Goal: Transaction & Acquisition: Download file/media

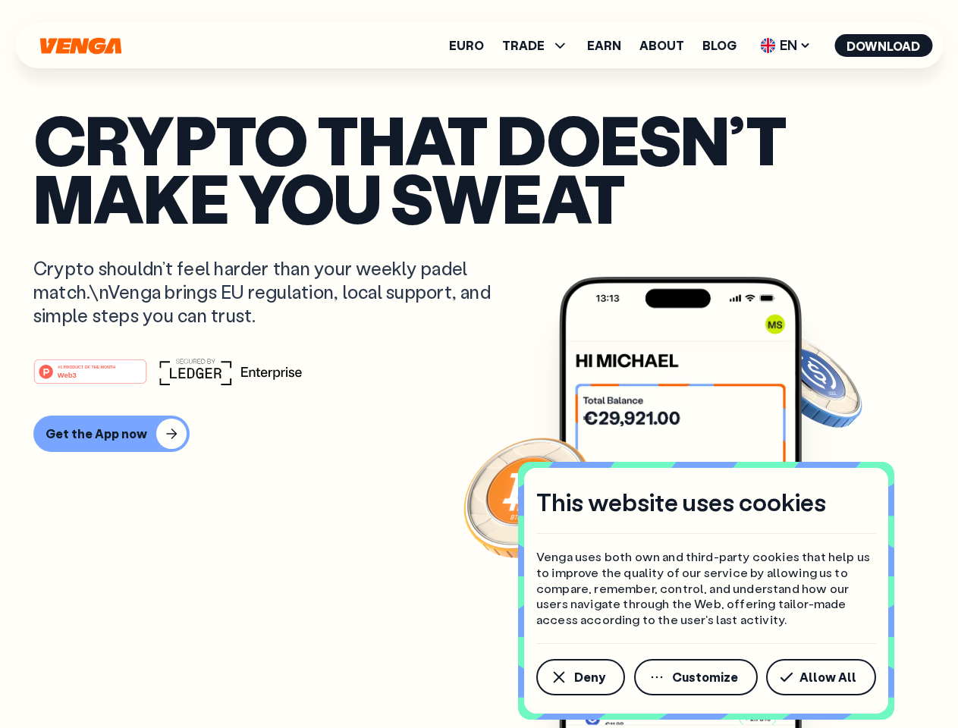
click at [479, 364] on div "#1 PRODUCT OF THE MONTH Web3" at bounding box center [478, 371] width 891 height 27
click at [580, 677] on span "Deny" at bounding box center [589, 677] width 31 height 12
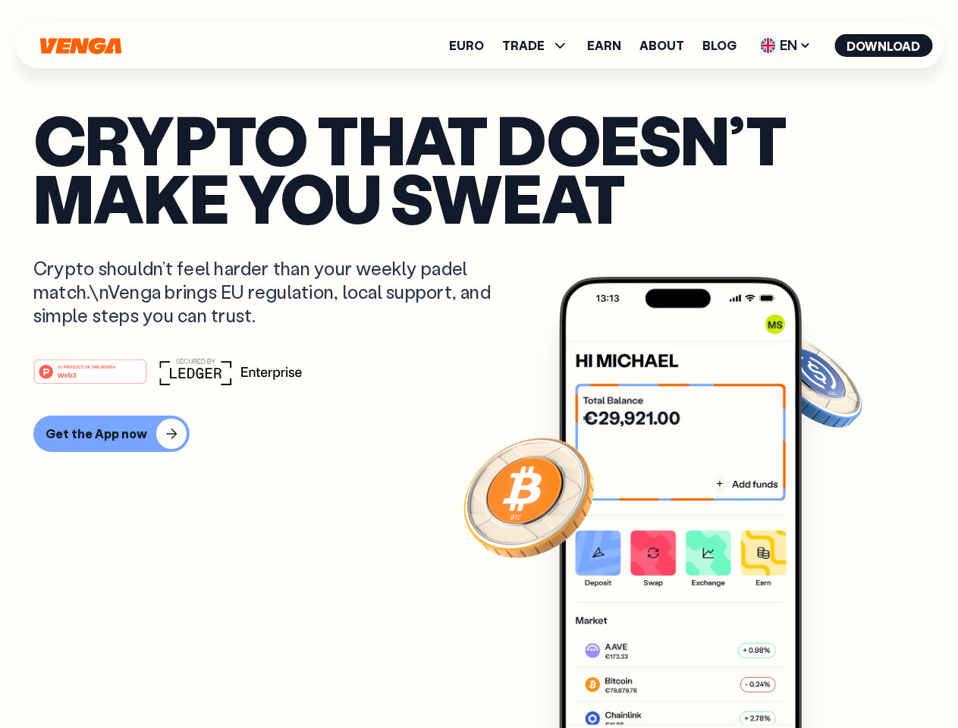
click at [697, 677] on img at bounding box center [680, 531] width 243 height 508
click at [824, 677] on article "Crypto that doesn’t make you sweat Crypto shouldn’t feel harder than your weekl…" at bounding box center [478, 394] width 891 height 569
click at [540, 46] on span "TRADE" at bounding box center [523, 45] width 42 height 12
click at [786, 46] on span "EN" at bounding box center [785, 45] width 61 height 24
click at [884, 46] on button "Download" at bounding box center [883, 45] width 98 height 23
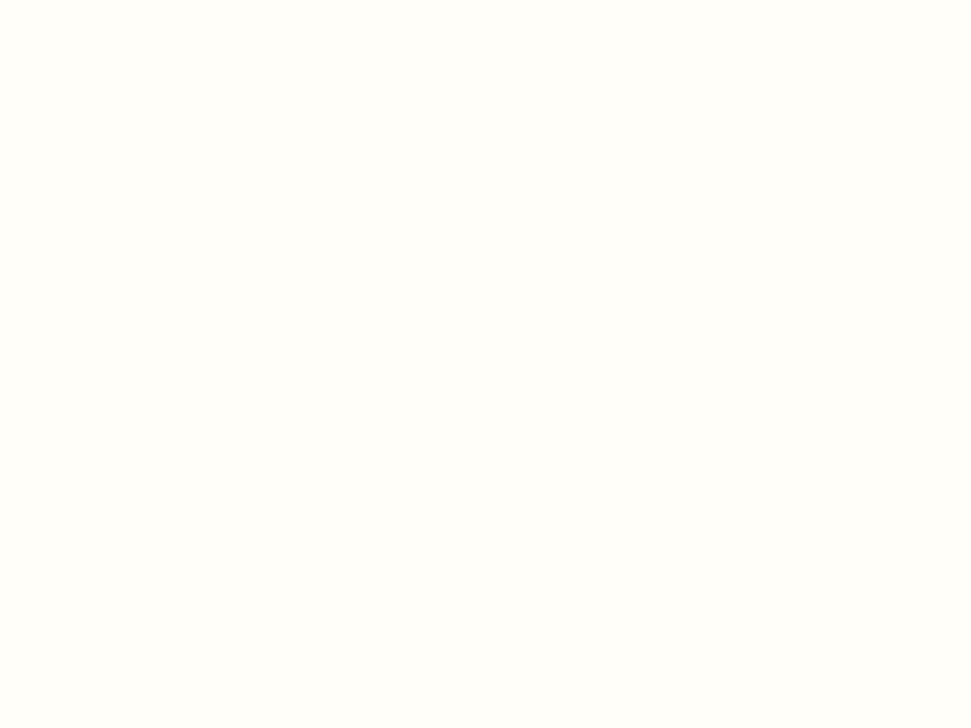
click at [479, 0] on html "This website uses cookies Venga uses both own and third-party cookies that help…" at bounding box center [485, 0] width 971 height 0
click at [109, 0] on html "This website uses cookies Venga uses both own and third-party cookies that help…" at bounding box center [485, 0] width 971 height 0
click at [93, 0] on html "This website uses cookies Venga uses both own and third-party cookies that help…" at bounding box center [485, 0] width 971 height 0
